Goal: Task Accomplishment & Management: Manage account settings

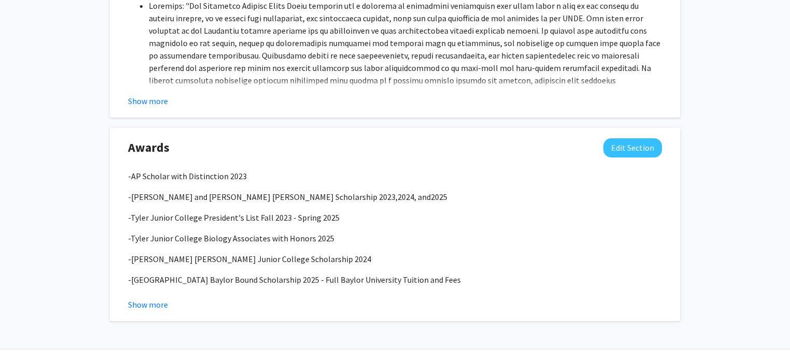
scroll to position [1054, 0]
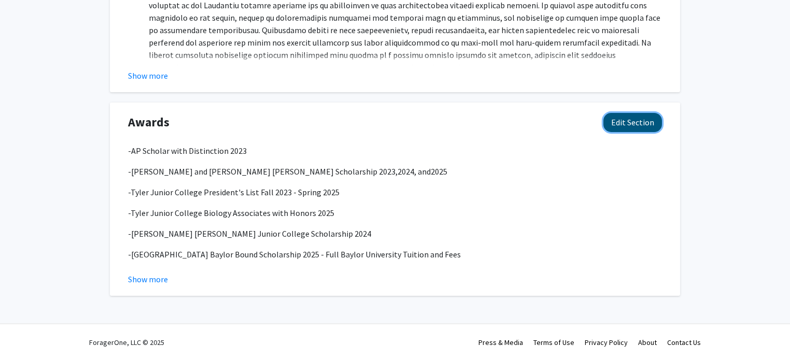
click at [646, 124] on button "Edit Section" at bounding box center [633, 122] width 59 height 19
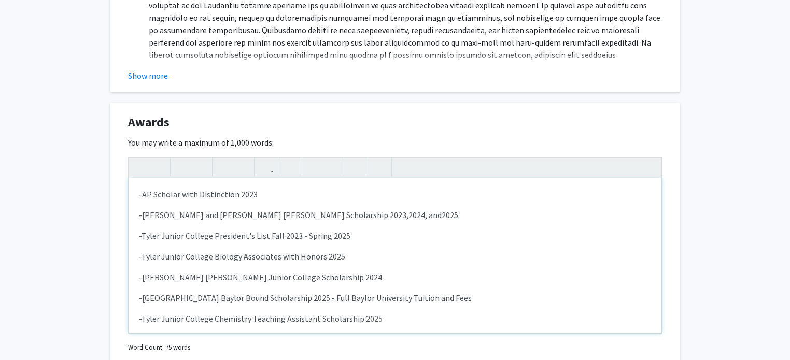
click at [275, 258] on span "-Tyler Junior College Biology Associates with Honors 2025" at bounding box center [242, 257] width 206 height 10
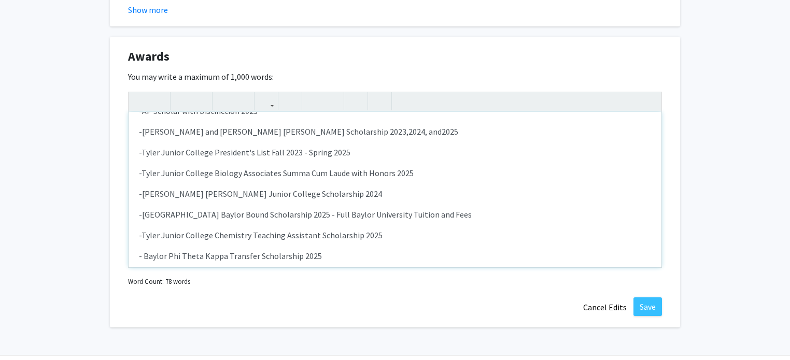
scroll to position [1132, 0]
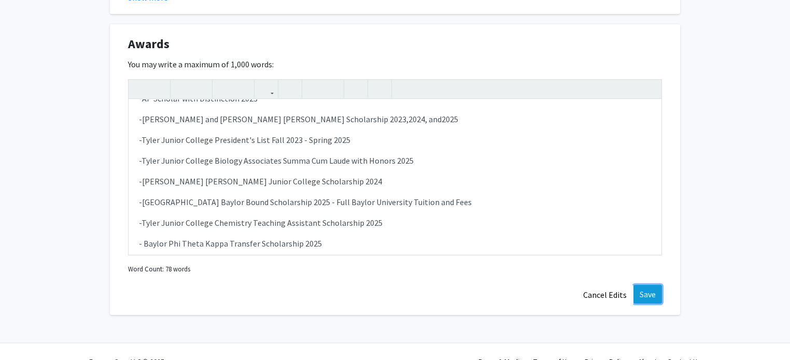
click at [643, 293] on button "Save" at bounding box center [648, 294] width 29 height 19
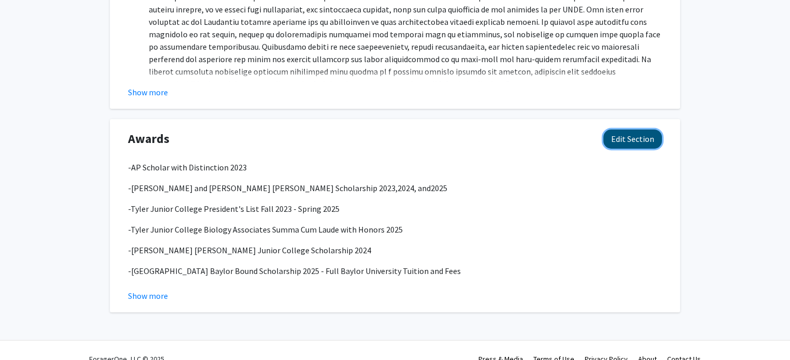
click at [635, 136] on button "Edit Section" at bounding box center [633, 139] width 59 height 19
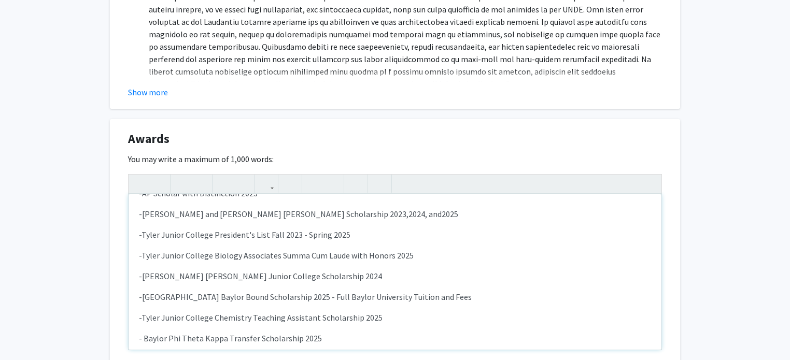
scroll to position [0, 0]
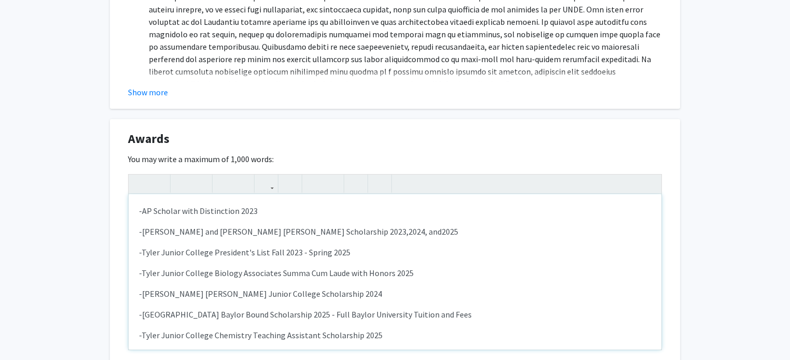
click at [392, 234] on p "-[PERSON_NAME] and [PERSON_NAME] [PERSON_NAME] Scholarship 2023, 2024, and 2025" at bounding box center [395, 232] width 512 height 12
click at [139, 253] on span "-Tyler Junior College President's List Fall 2023 - Spring 2025" at bounding box center [245, 252] width 212 height 10
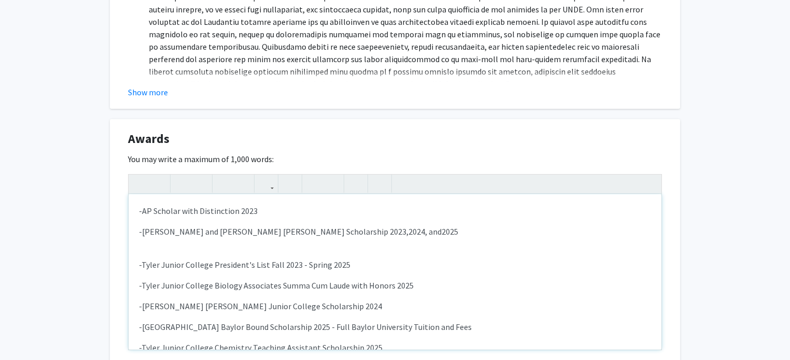
click at [138, 253] on div "-AP Scholar with Distinction 2023 -[PERSON_NAME] and [PERSON_NAME] [PERSON_NAME…" at bounding box center [395, 272] width 533 height 156
click at [148, 246] on div "-AP Scholar with Distinction 2023 -[PERSON_NAME] and [PERSON_NAME] [PERSON_NAME…" at bounding box center [395, 272] width 533 height 156
click at [366, 253] on span "-Tyler Junior College Presidential Honors Scholarship 2023, 2024, 2025" at bounding box center [263, 252] width 249 height 10
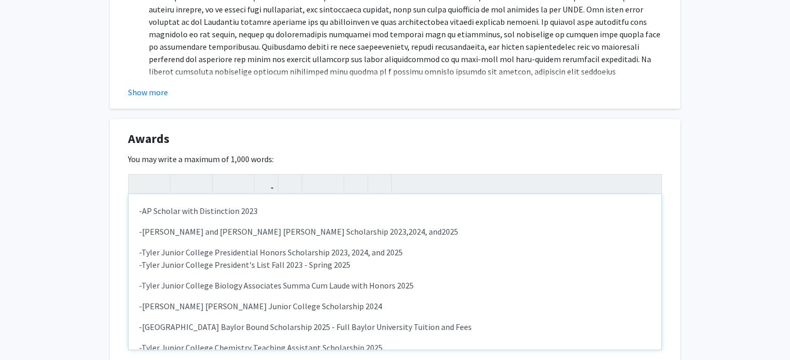
click at [430, 255] on div "-AP Scholar with Distinction 2023 -[PERSON_NAME] and [PERSON_NAME] [PERSON_NAME…" at bounding box center [395, 272] width 533 height 156
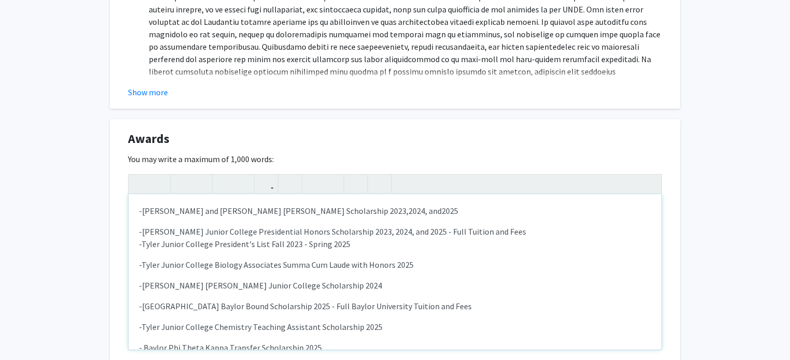
scroll to position [64, 0]
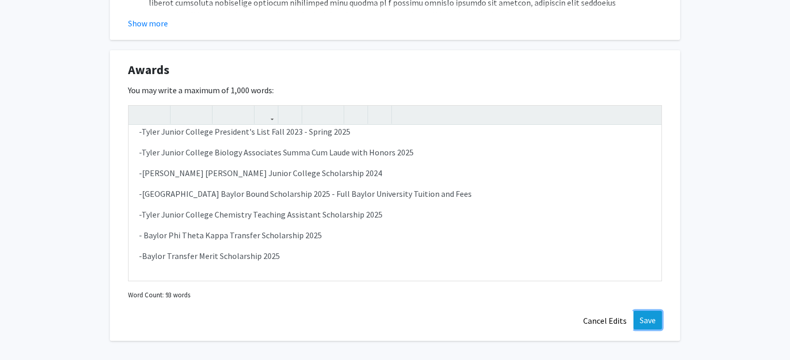
click at [652, 317] on button "Save" at bounding box center [648, 320] width 29 height 19
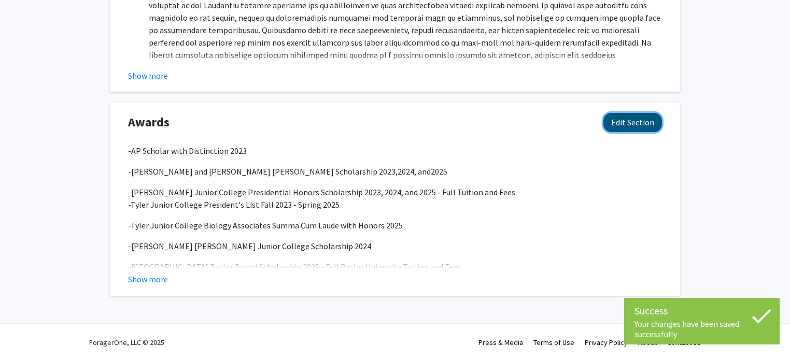
click at [624, 124] on button "Edit Section" at bounding box center [633, 122] width 59 height 19
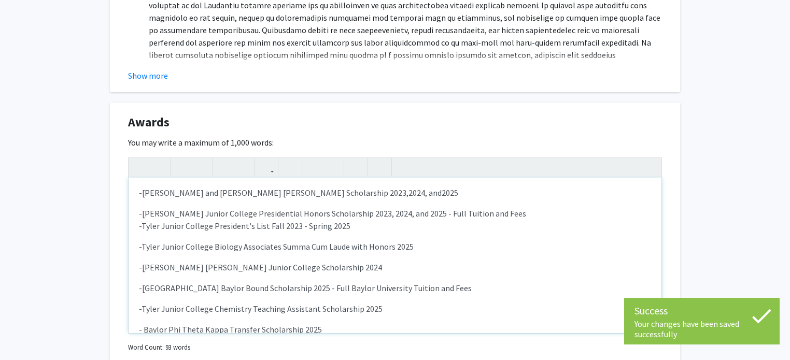
scroll to position [0, 0]
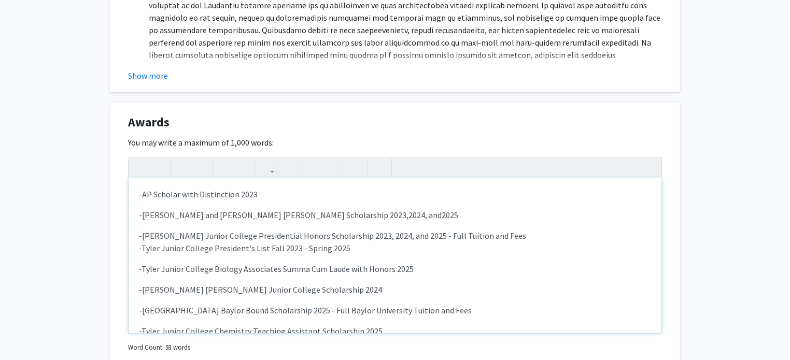
click at [138, 246] on div "-AP Scholar with Distinction 2023 -[PERSON_NAME] and [PERSON_NAME] [PERSON_NAME…" at bounding box center [395, 256] width 533 height 156
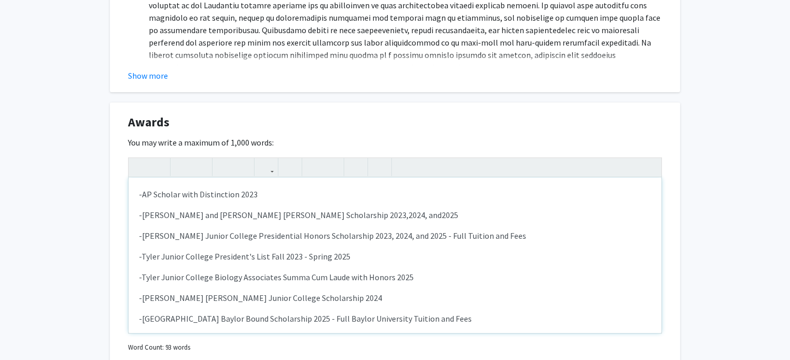
type textarea "<p>-AP Scholar with Distinction 2023</p><p><span>-[PERSON_NAME] and [PERSON_NAM…"
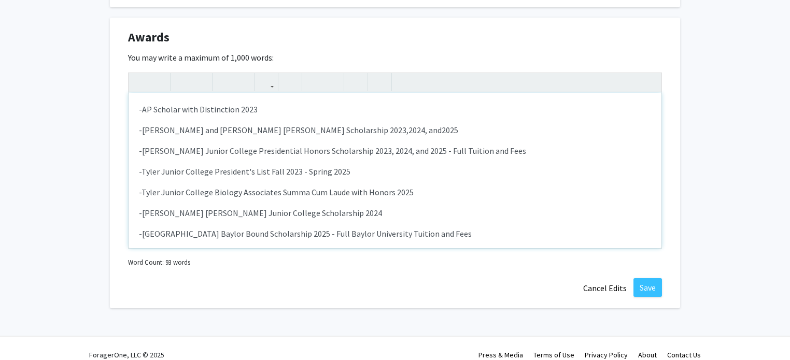
scroll to position [1140, 0]
click at [654, 286] on button "Save" at bounding box center [648, 286] width 29 height 19
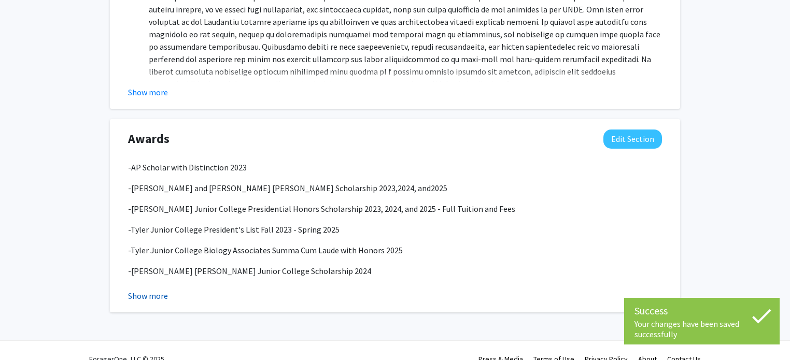
click at [159, 295] on button "Show more" at bounding box center [148, 296] width 40 height 12
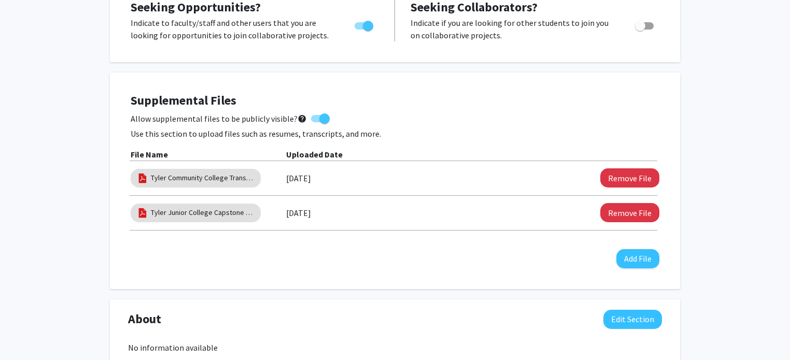
scroll to position [218, 0]
